Goal: Transaction & Acquisition: Book appointment/travel/reservation

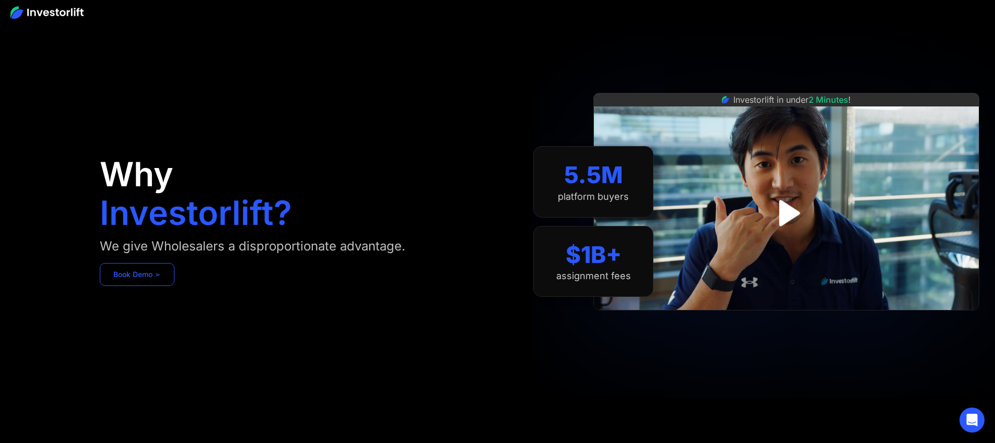
click at [174, 286] on link "Book Demo ➢" at bounding box center [137, 274] width 75 height 23
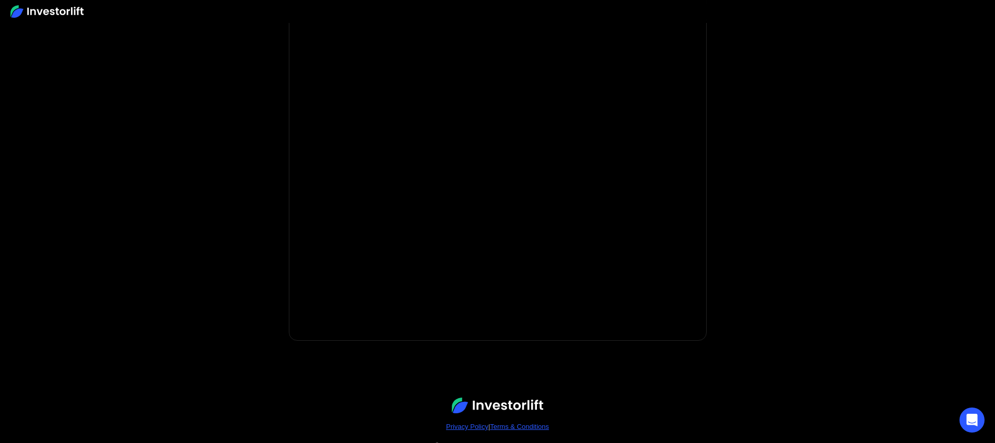
scroll to position [139, 0]
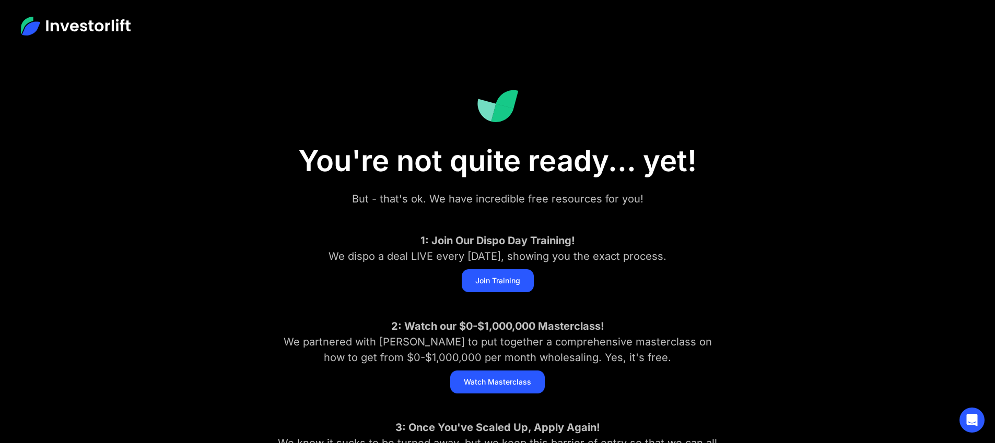
click at [359, 240] on div "1: Join Our Dispo Day Training! We dispo a deal LIVE every Wednesday, showing y…" at bounding box center [497, 248] width 449 height 31
click at [493, 103] on img at bounding box center [498, 106] width 42 height 33
click at [250, 115] on div "You're not quite ready... yet! But - that's ok. We have incredible free resourc…" at bounding box center [498, 301] width 564 height 498
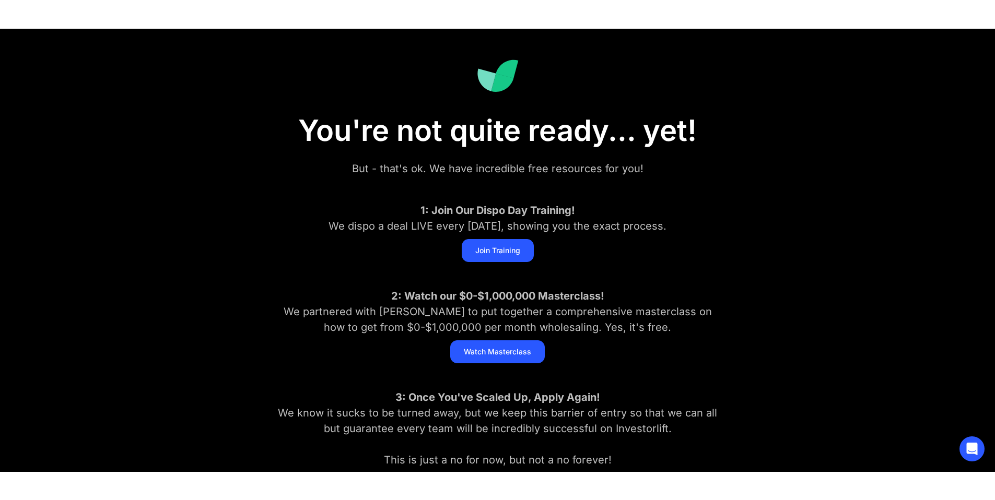
scroll to position [61, 0]
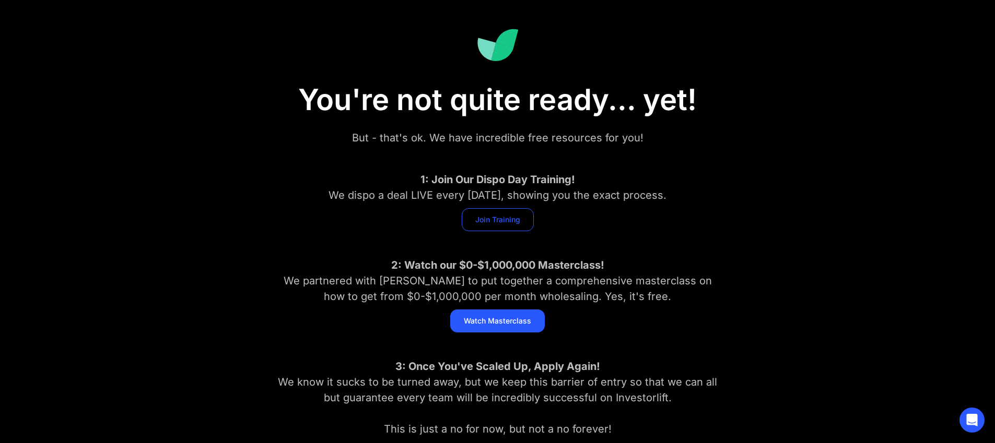
click at [509, 226] on link "Join Training" at bounding box center [498, 219] width 72 height 23
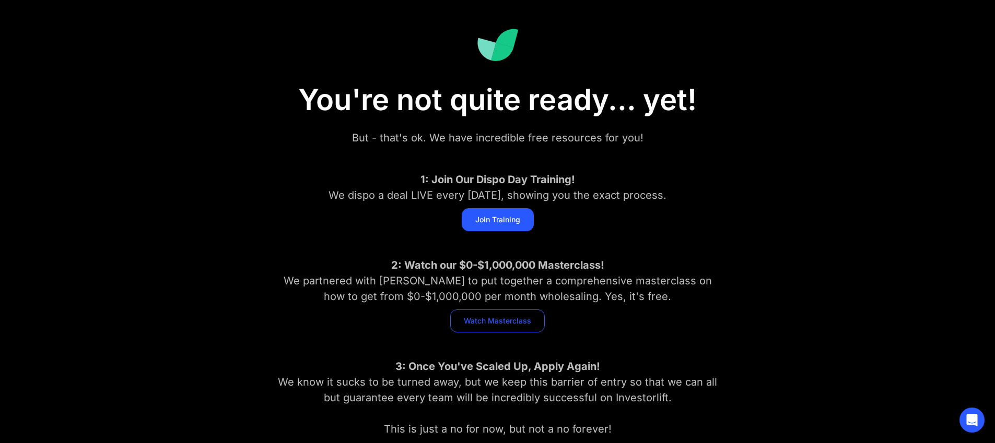
click at [502, 314] on link "Watch Masterclass" at bounding box center [497, 321] width 95 height 23
